Goal: Information Seeking & Learning: Compare options

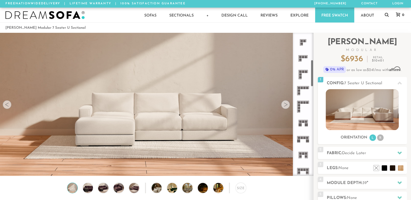
scroll to position [144, 0]
click at [302, 107] on icon at bounding box center [303, 107] width 16 height 16
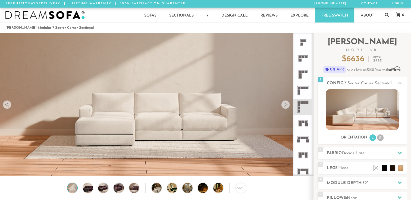
click at [299, 108] on rect at bounding box center [299, 108] width 2 height 2
click at [285, 104] on div at bounding box center [285, 105] width 9 height 9
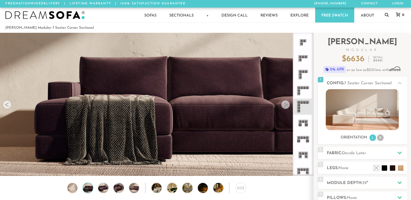
click at [285, 104] on div at bounding box center [285, 105] width 9 height 9
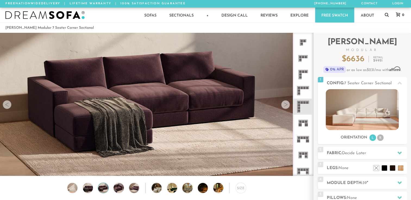
click at [285, 104] on div at bounding box center [285, 105] width 9 height 9
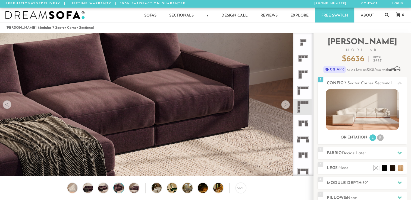
click at [285, 104] on div at bounding box center [285, 105] width 9 height 9
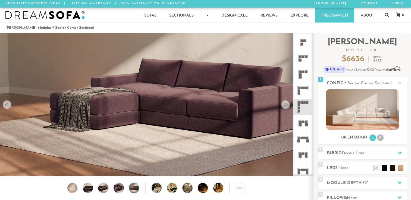
click at [285, 104] on div at bounding box center [285, 105] width 9 height 9
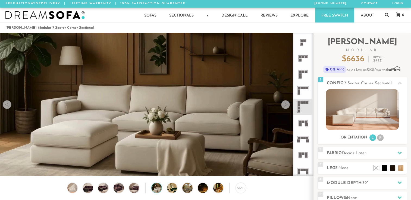
click at [285, 104] on div at bounding box center [285, 105] width 9 height 9
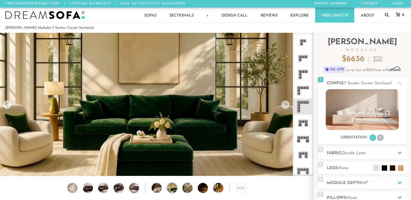
click at [285, 104] on div at bounding box center [285, 105] width 9 height 9
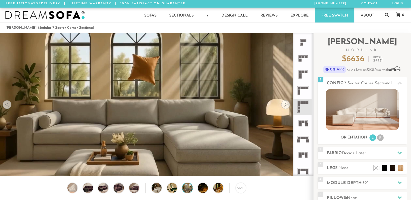
click at [285, 104] on div at bounding box center [285, 105] width 9 height 9
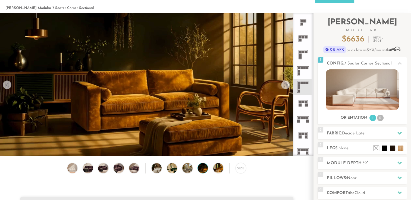
scroll to position [27, 0]
